Goal: Navigation & Orientation: Find specific page/section

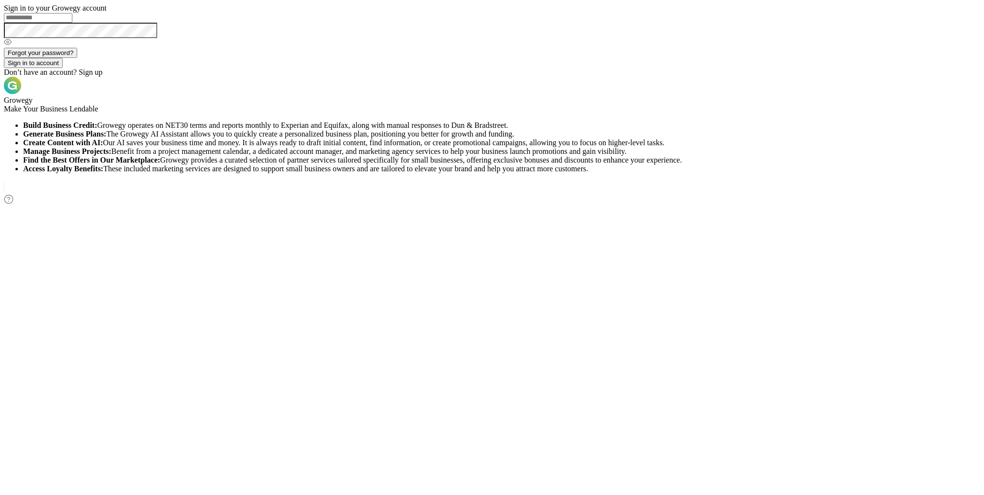
type input "**********"
click at [63, 68] on button "Sign in to account" at bounding box center [33, 63] width 59 height 10
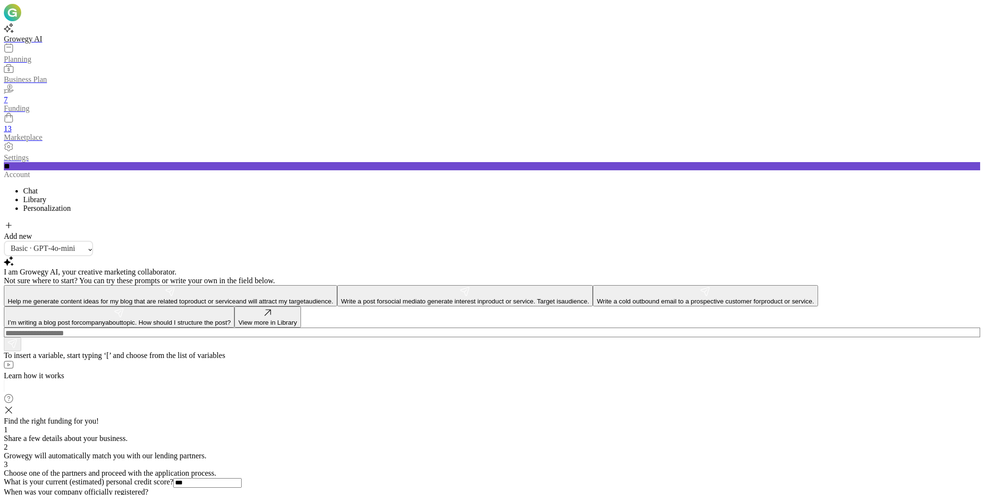
click at [14, 405] on icon at bounding box center [9, 410] width 10 height 10
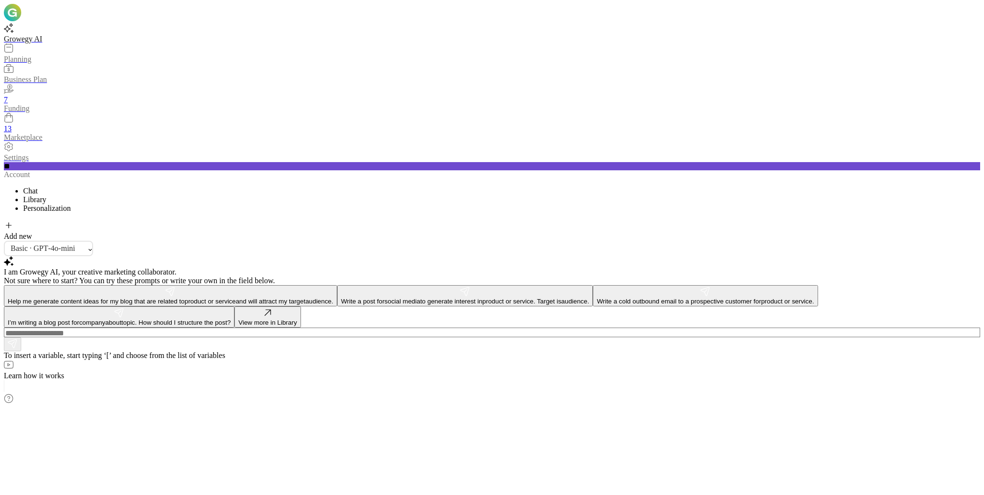
click at [13, 123] on icon at bounding box center [8, 118] width 9 height 10
